Goal: Check status

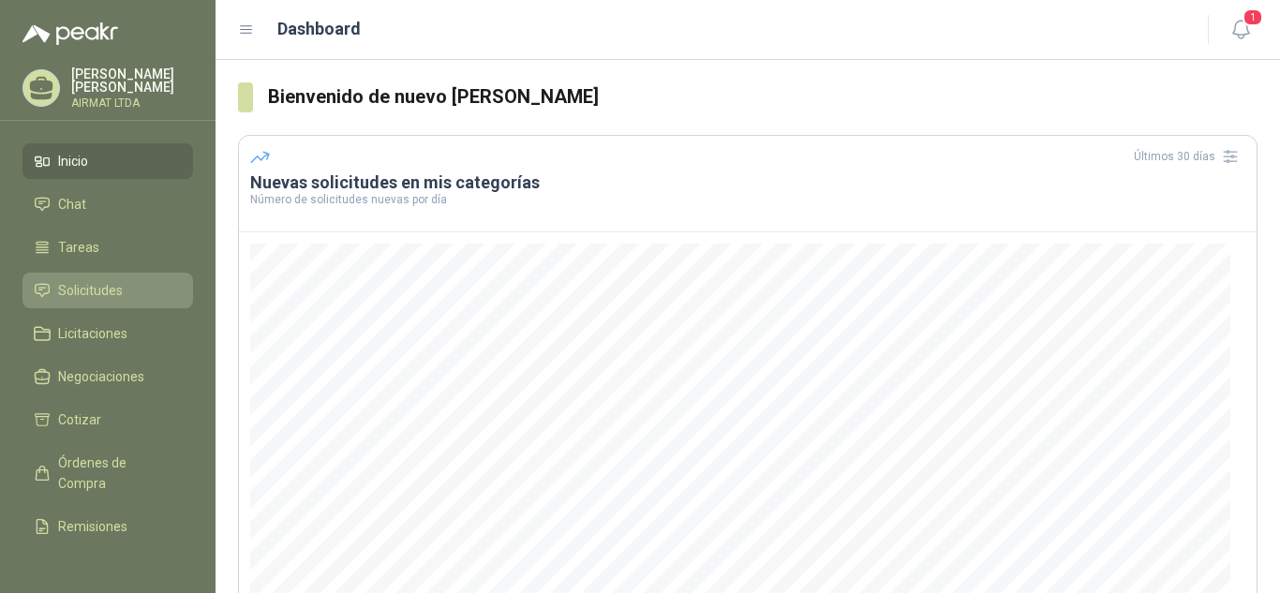
click at [124, 286] on li "Solicitudes" at bounding box center [108, 290] width 148 height 21
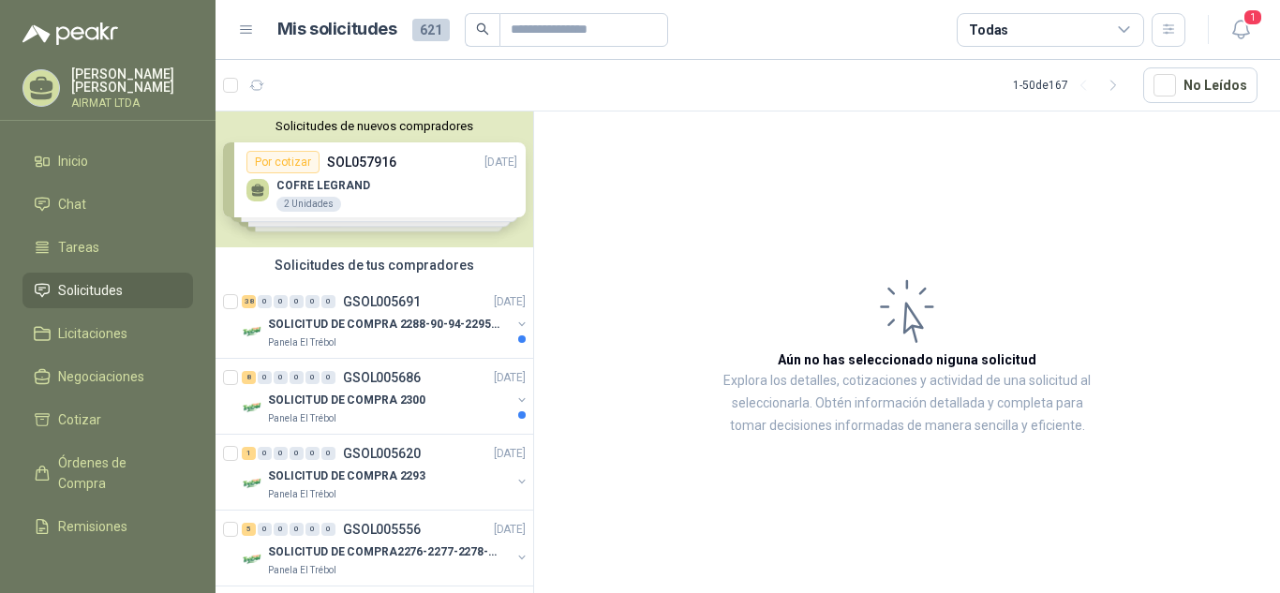
click at [124, 286] on li "Solicitudes" at bounding box center [108, 290] width 148 height 21
click at [396, 308] on p "GSOL005691" at bounding box center [382, 301] width 78 height 13
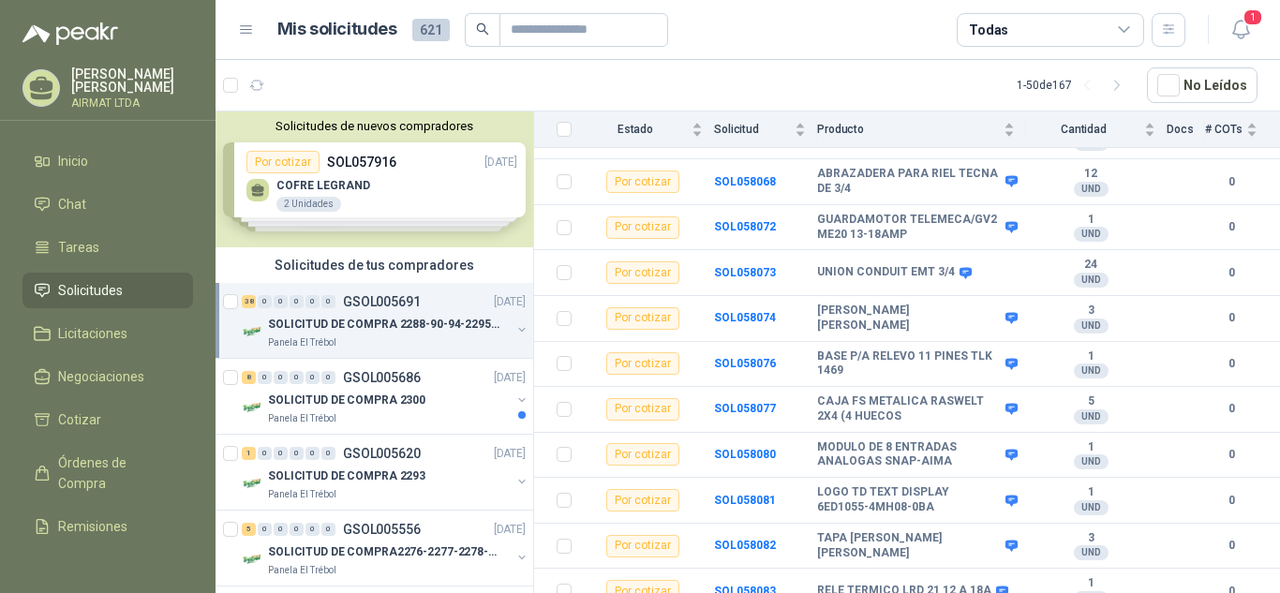
scroll to position [1417, 0]
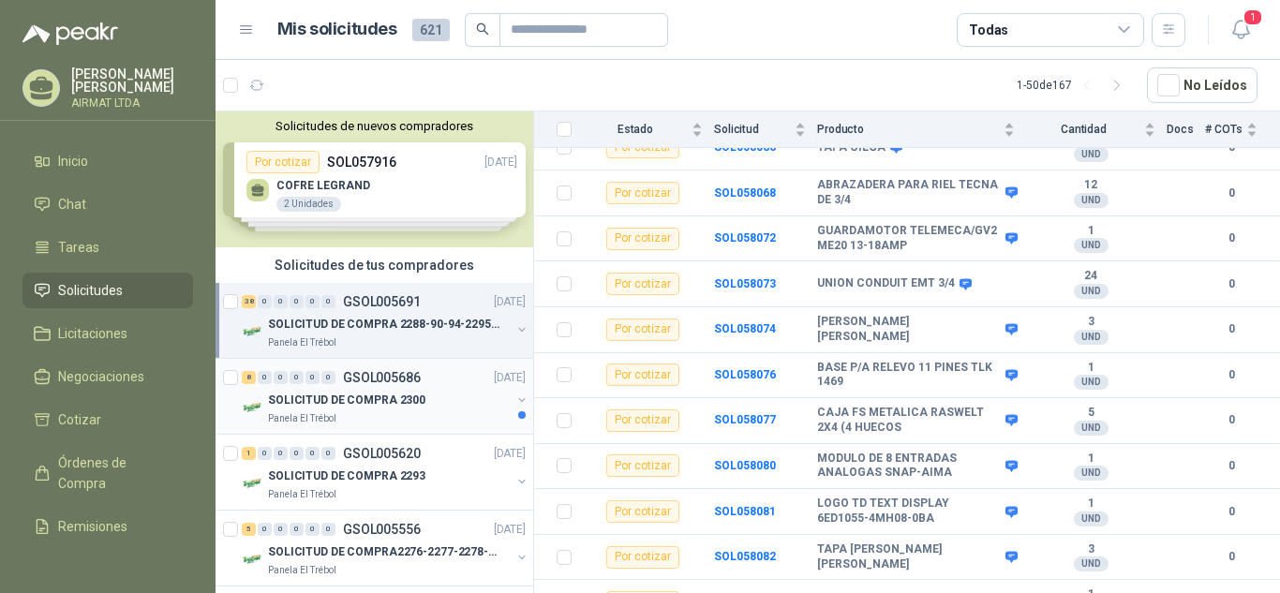
click at [374, 392] on p "SOLICITUD DE COMPRA 2300" at bounding box center [346, 401] width 157 height 18
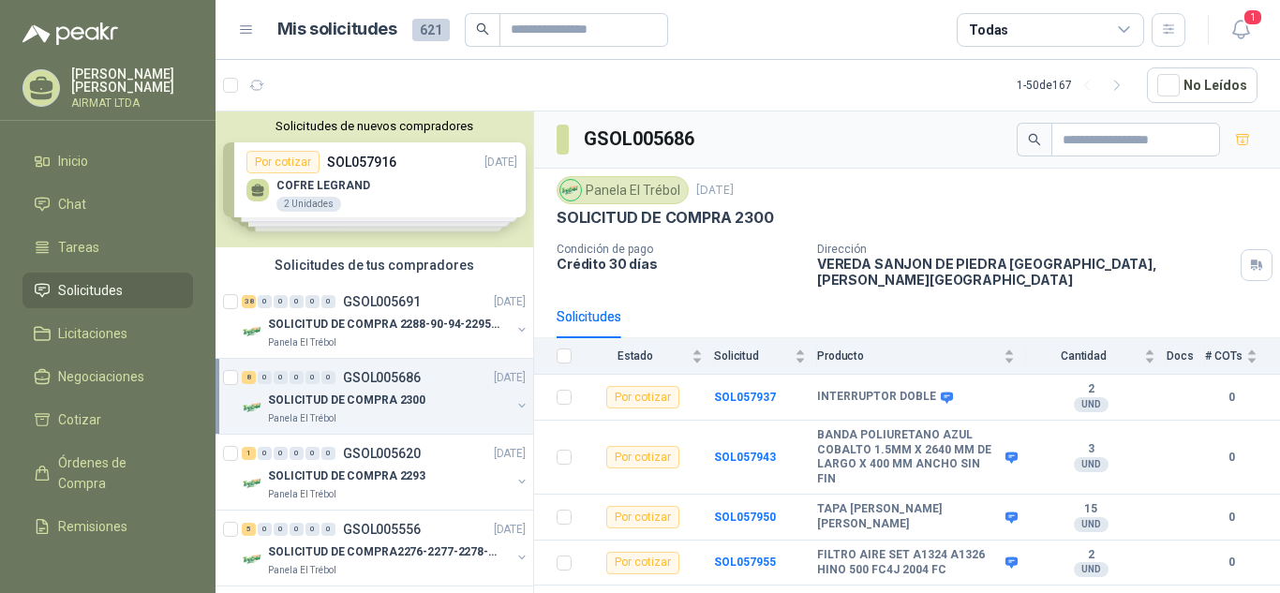
click at [374, 392] on p "SOLICITUD DE COMPRA 2300" at bounding box center [346, 401] width 157 height 18
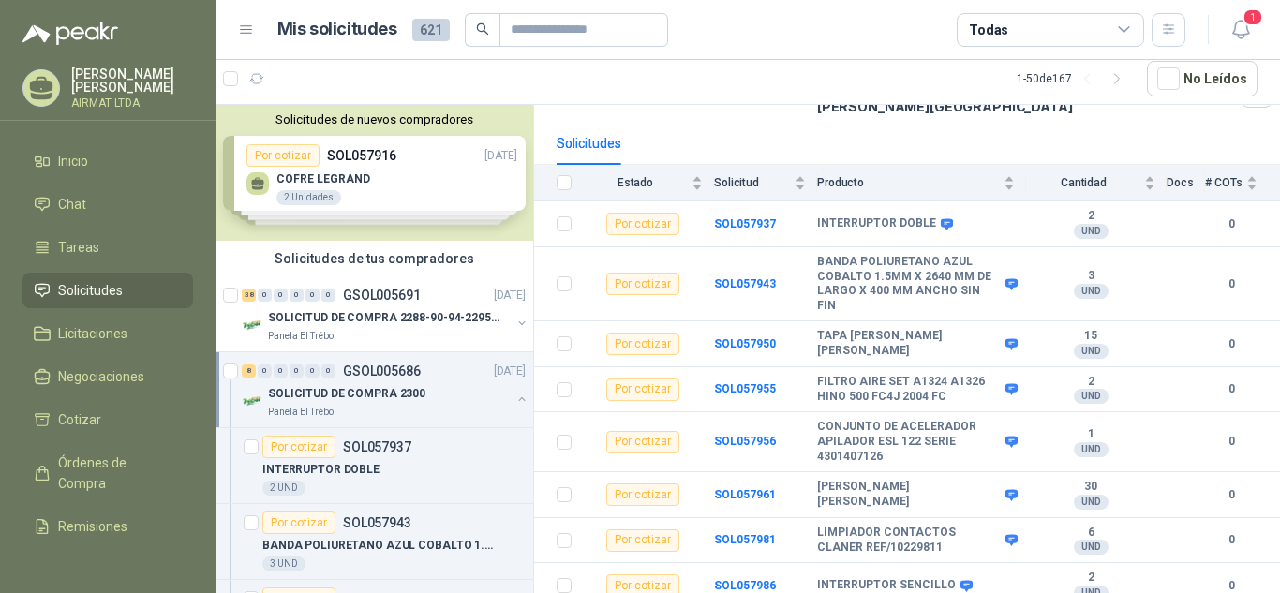
scroll to position [170, 0]
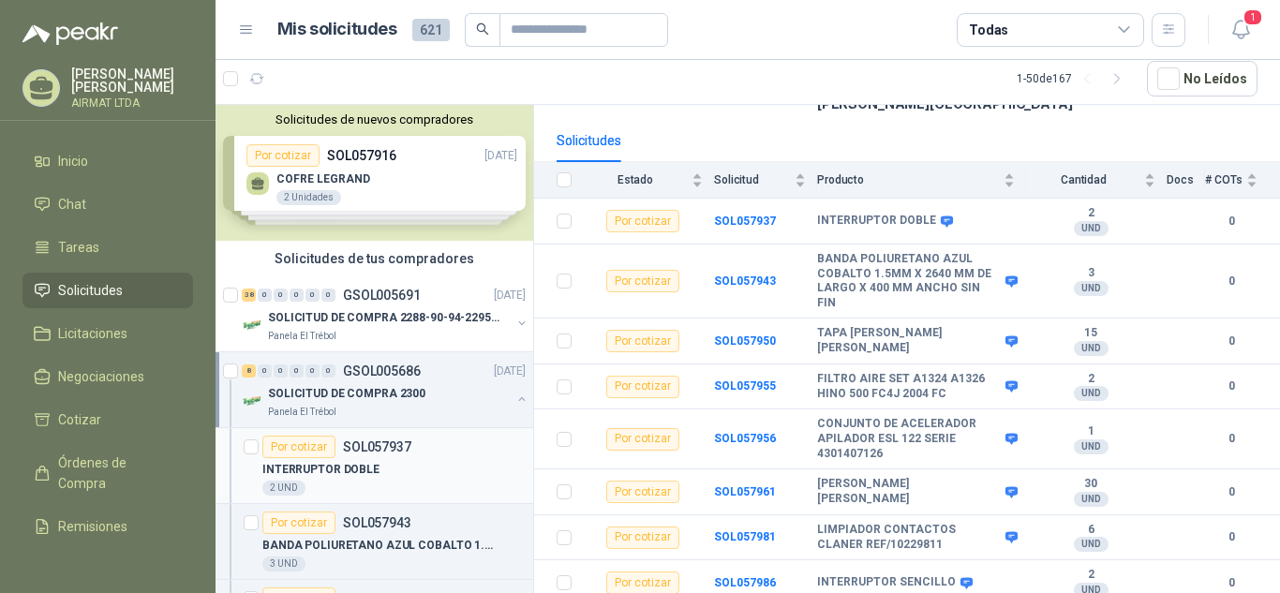
click at [411, 449] on div "Por cotizar SOL057937" at bounding box center [393, 447] width 263 height 22
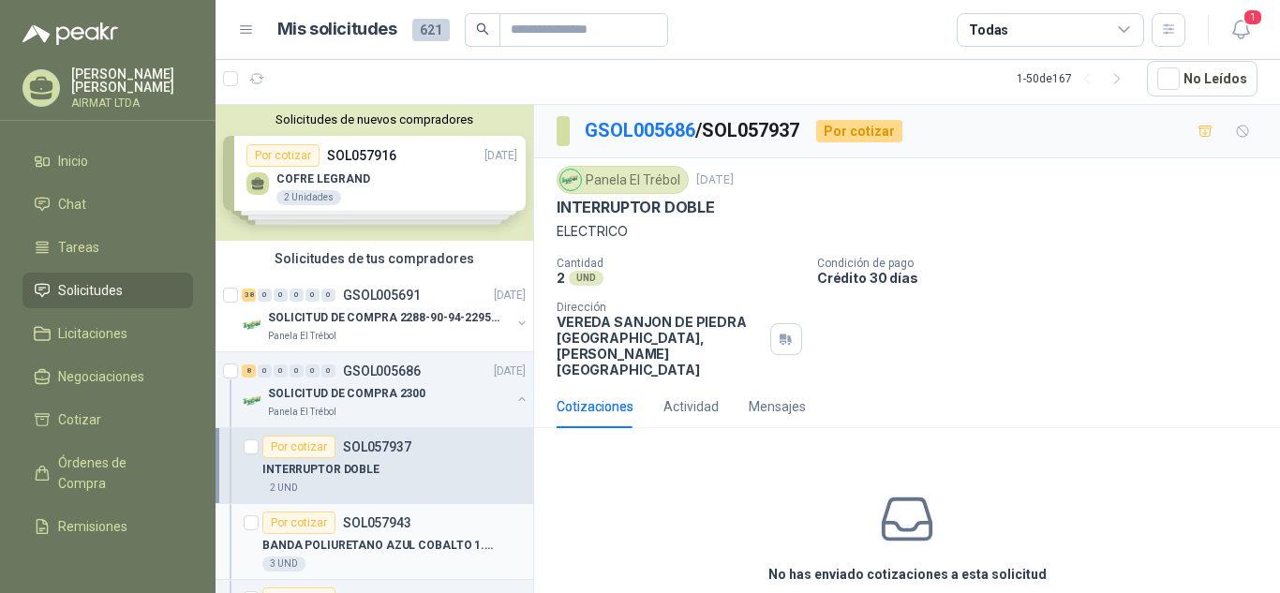
click at [316, 530] on div "Por cotizar" at bounding box center [298, 523] width 73 height 22
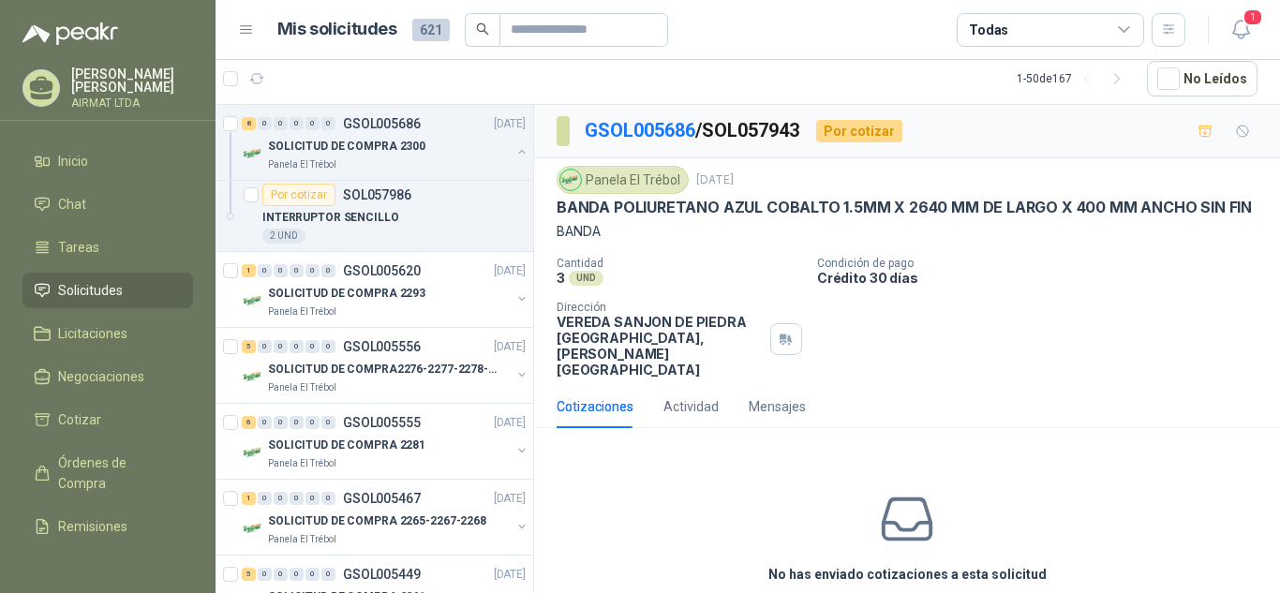
scroll to position [765, 0]
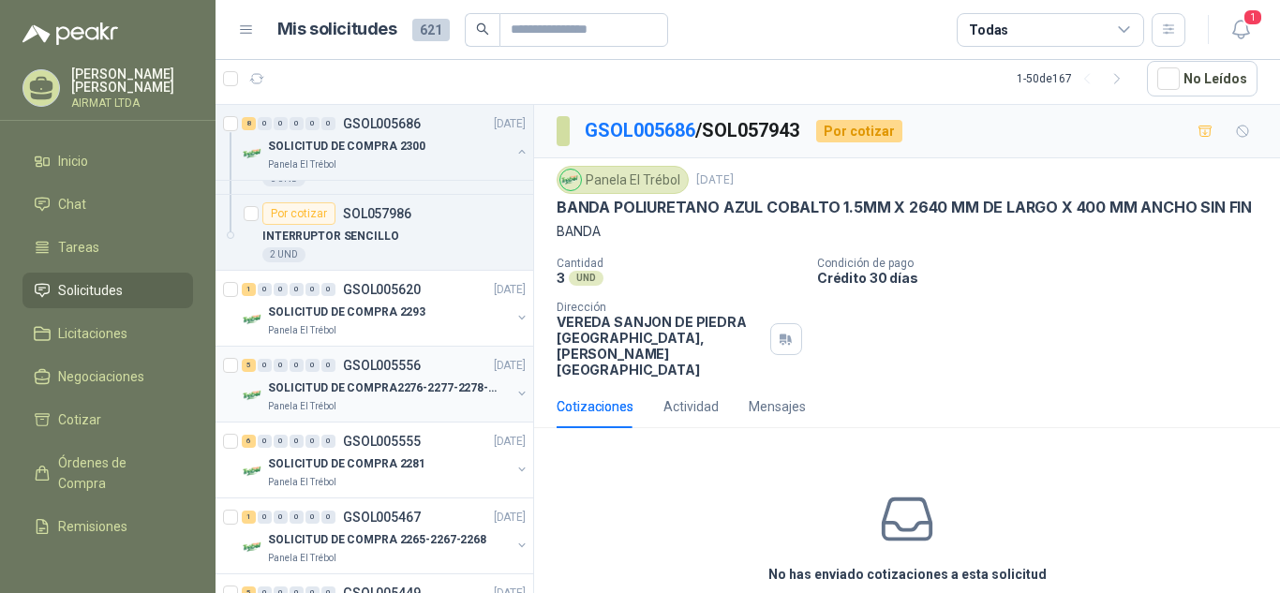
click at [358, 374] on div "5 0 0 0 0 0 GSOL005556 [DATE]" at bounding box center [386, 365] width 288 height 22
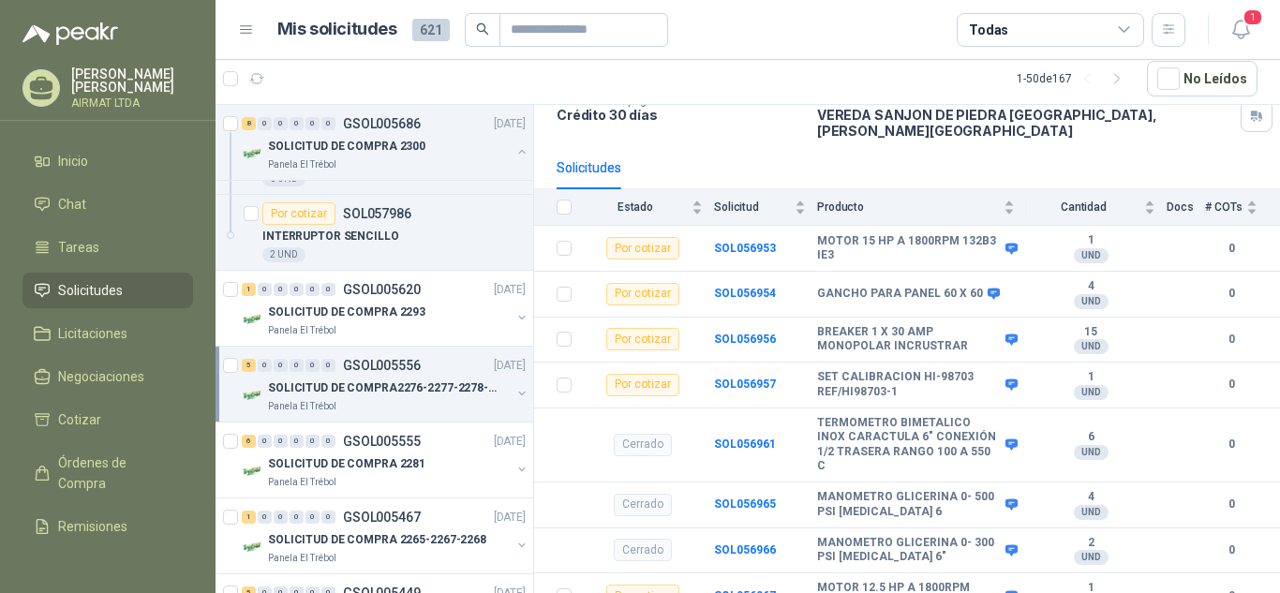
scroll to position [144, 0]
click at [365, 308] on p "SOLICITUD DE COMPRA 2293" at bounding box center [346, 313] width 157 height 18
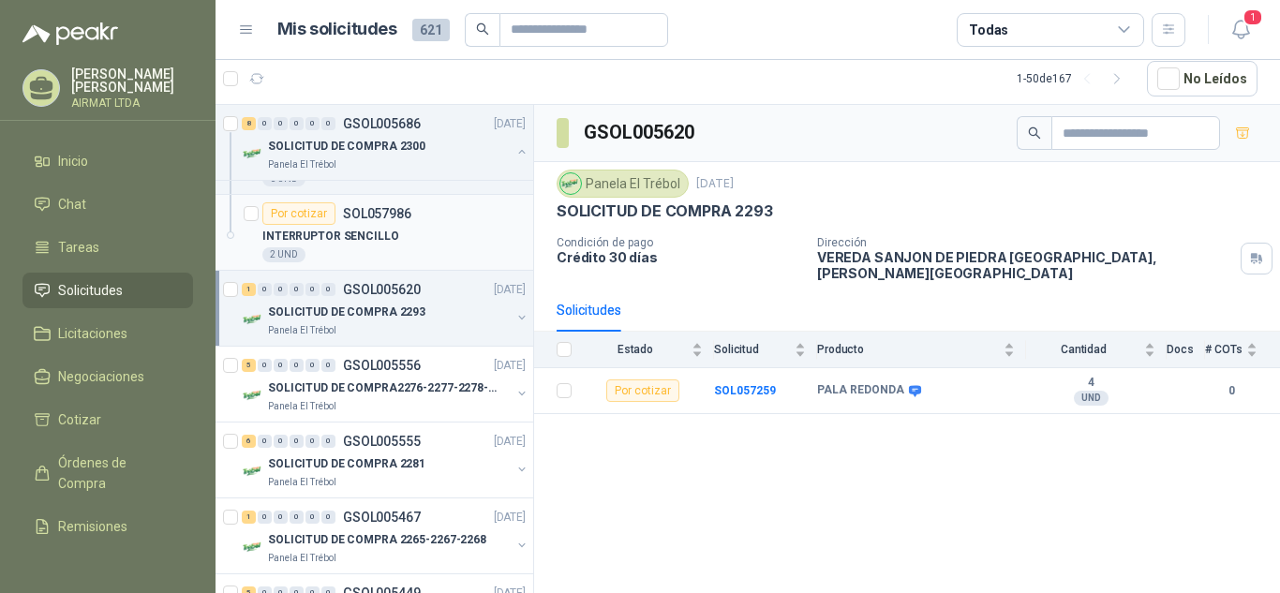
click at [380, 233] on p "INTERRUPTOR SENCILLO" at bounding box center [330, 237] width 137 height 18
